Goal: Obtain resource: Obtain resource

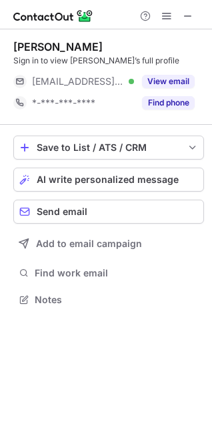
scroll to position [290, 212]
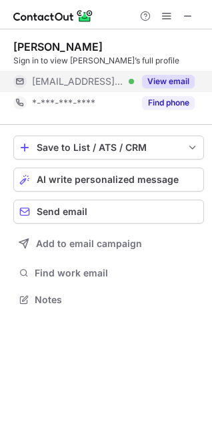
click at [162, 77] on button "View email" at bounding box center [168, 81] width 53 height 13
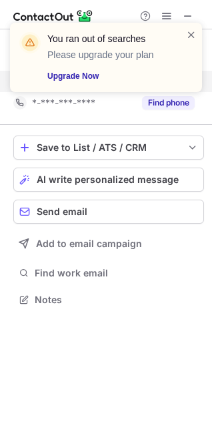
click at [190, 26] on div "You ran out of searches Please upgrade your plan Upgrade Now" at bounding box center [106, 57] width 192 height 69
click at [186, 11] on div "You ran out of searches Please upgrade your plan Upgrade Now" at bounding box center [106, 62] width 214 height 107
click at [192, 33] on span at bounding box center [191, 34] width 11 height 13
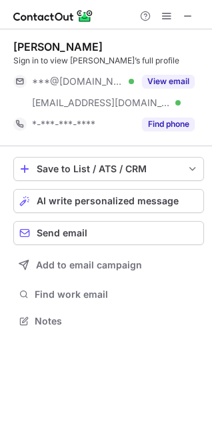
scroll to position [312, 212]
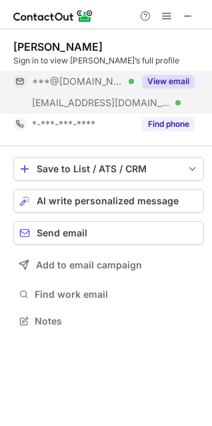
click at [172, 78] on button "View email" at bounding box center [168, 81] width 53 height 13
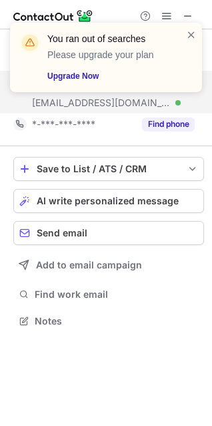
click at [185, 11] on div "You ran out of searches Please upgrade your plan Upgrade Now" at bounding box center [106, 62] width 214 height 107
click at [186, 14] on div "You ran out of searches Please upgrade your plan Upgrade Now" at bounding box center [106, 62] width 214 height 107
click at [196, 31] on span at bounding box center [191, 34] width 11 height 13
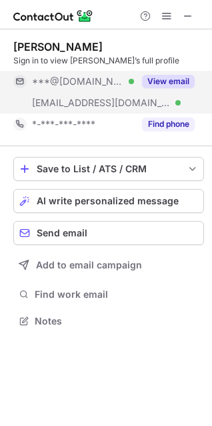
click at [185, 10] on div "You ran out of searches Please upgrade your plan Upgrade Now" at bounding box center [106, 22] width 214 height 27
click at [184, 15] on span at bounding box center [188, 16] width 11 height 11
